Goal: Find specific page/section: Find specific page/section

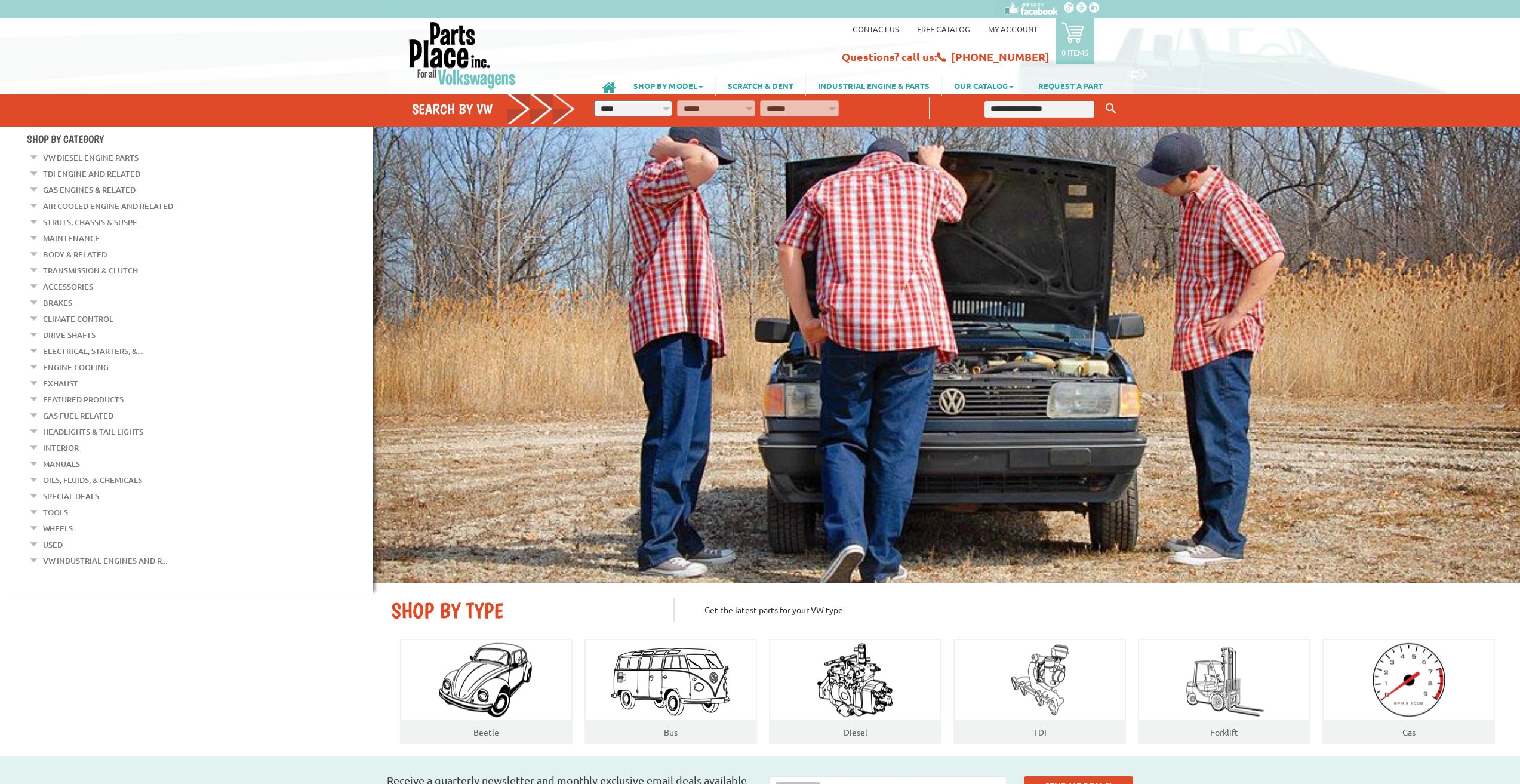
click at [33, 157] on em at bounding box center [34, 155] width 11 height 12
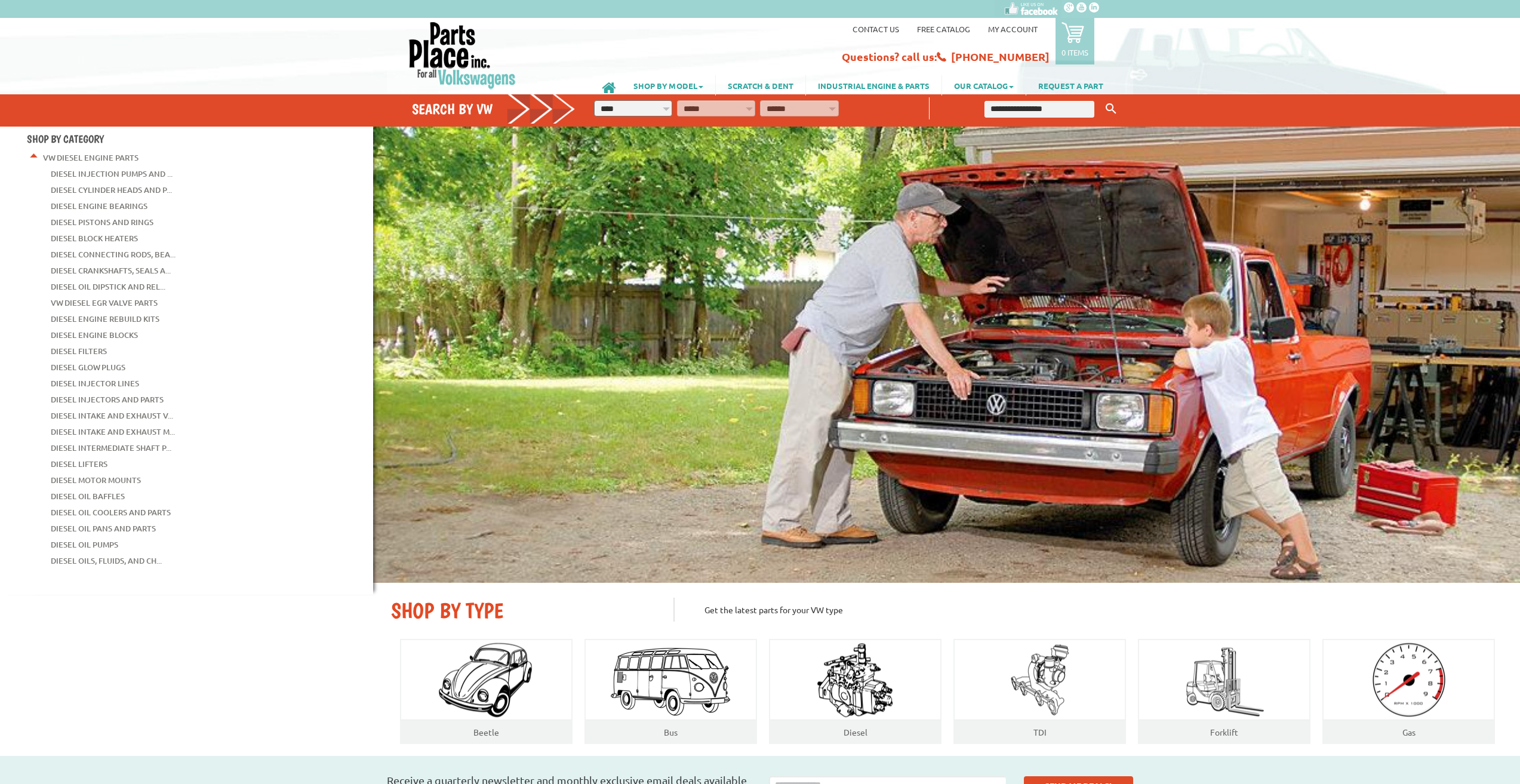
click at [36, 158] on em at bounding box center [34, 155] width 11 height 12
click at [66, 157] on link "VW Diesel Engine Parts" at bounding box center [91, 158] width 95 height 16
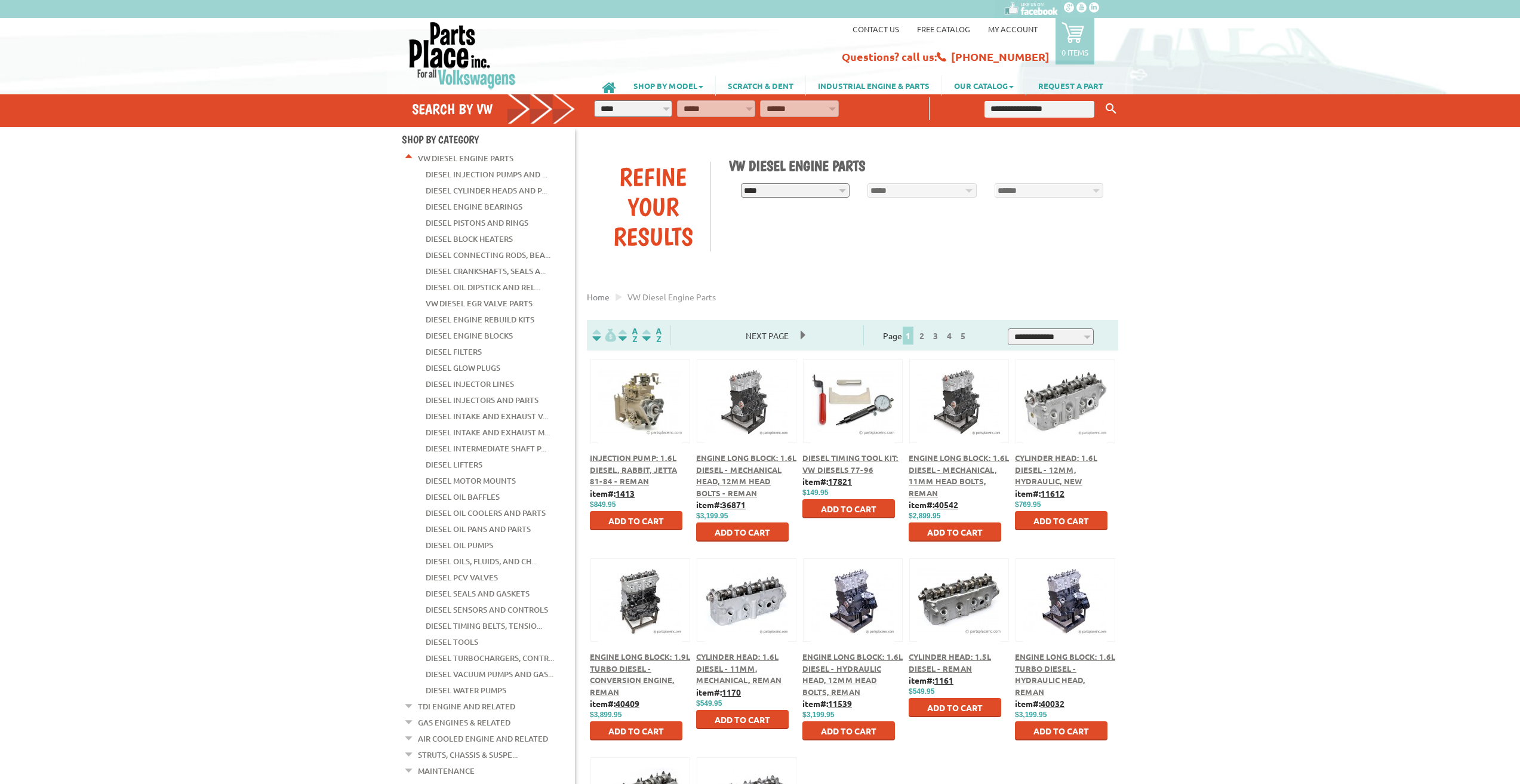
click at [419, 159] on link "VW Diesel Engine Parts" at bounding box center [465, 159] width 95 height 16
click at [515, 699] on li "TDI Engine and Related TDI Injection Pumps and Parts TDI Cylinder Heads and Par…" at bounding box center [489, 707] width 171 height 16
click at [501, 699] on link "TDI Engine and Related" at bounding box center [466, 706] width 97 height 16
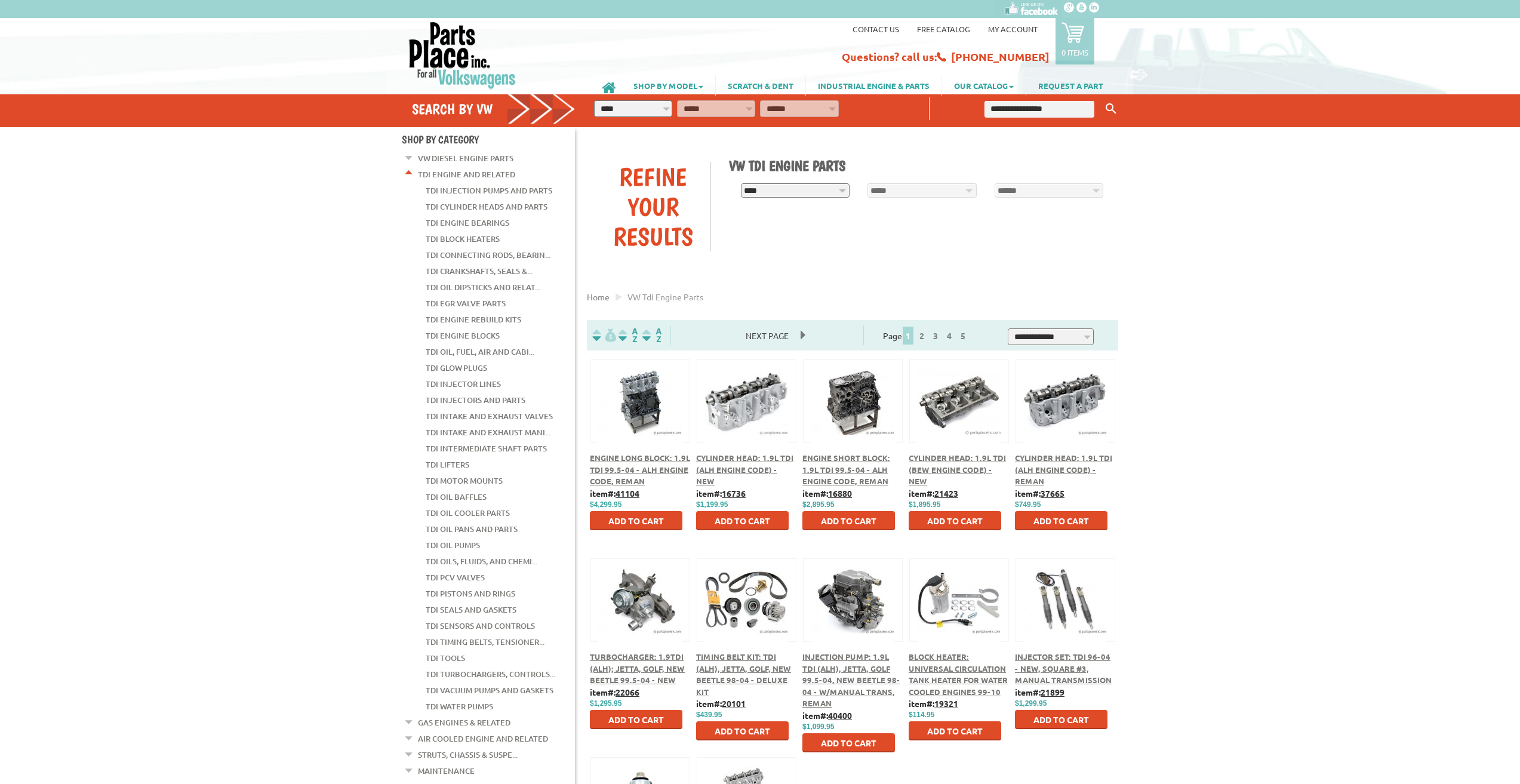
click at [410, 173] on em at bounding box center [409, 172] width 11 height 12
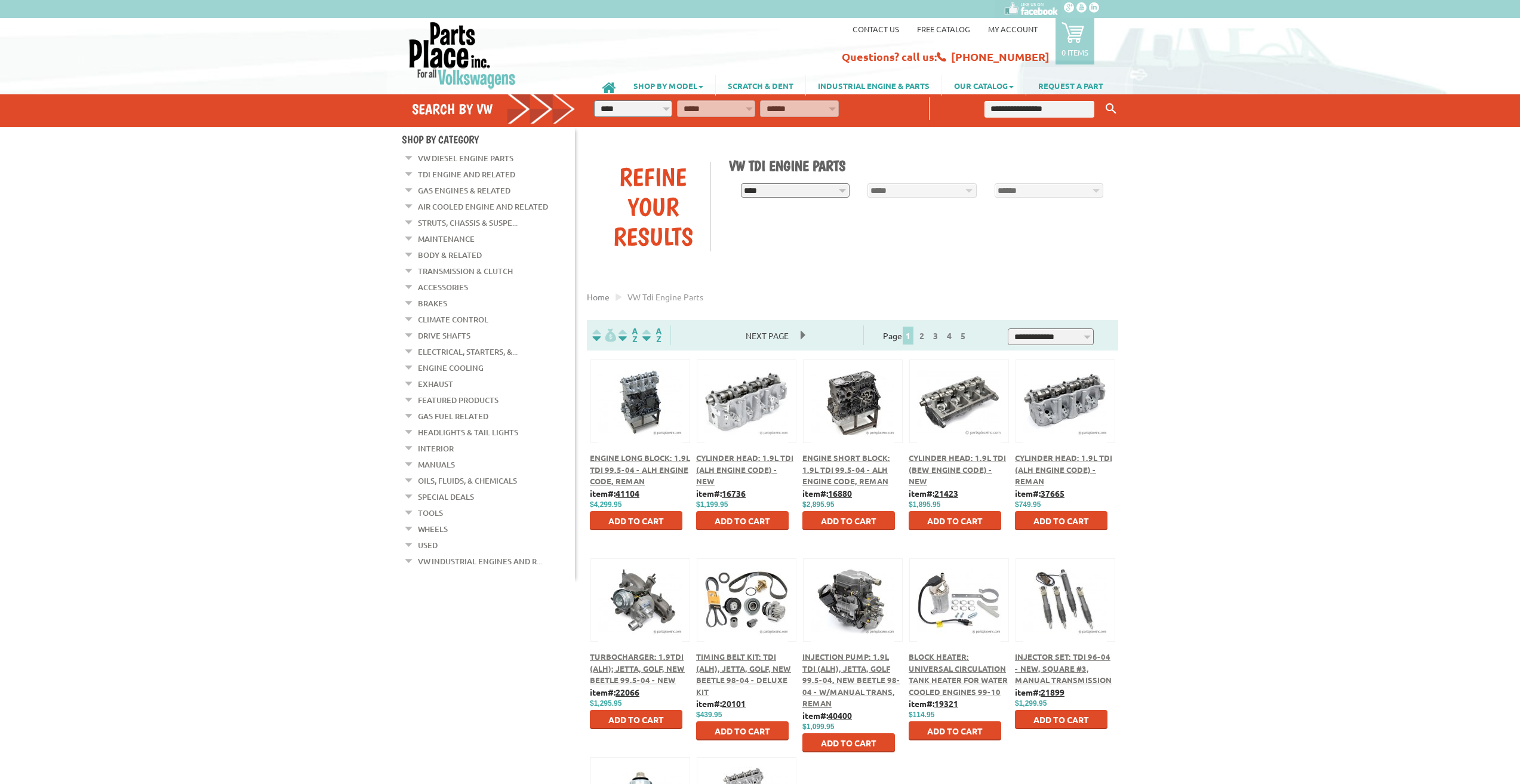
click at [409, 158] on em at bounding box center [409, 155] width 11 height 12
